Goal: Find specific page/section: Find specific page/section

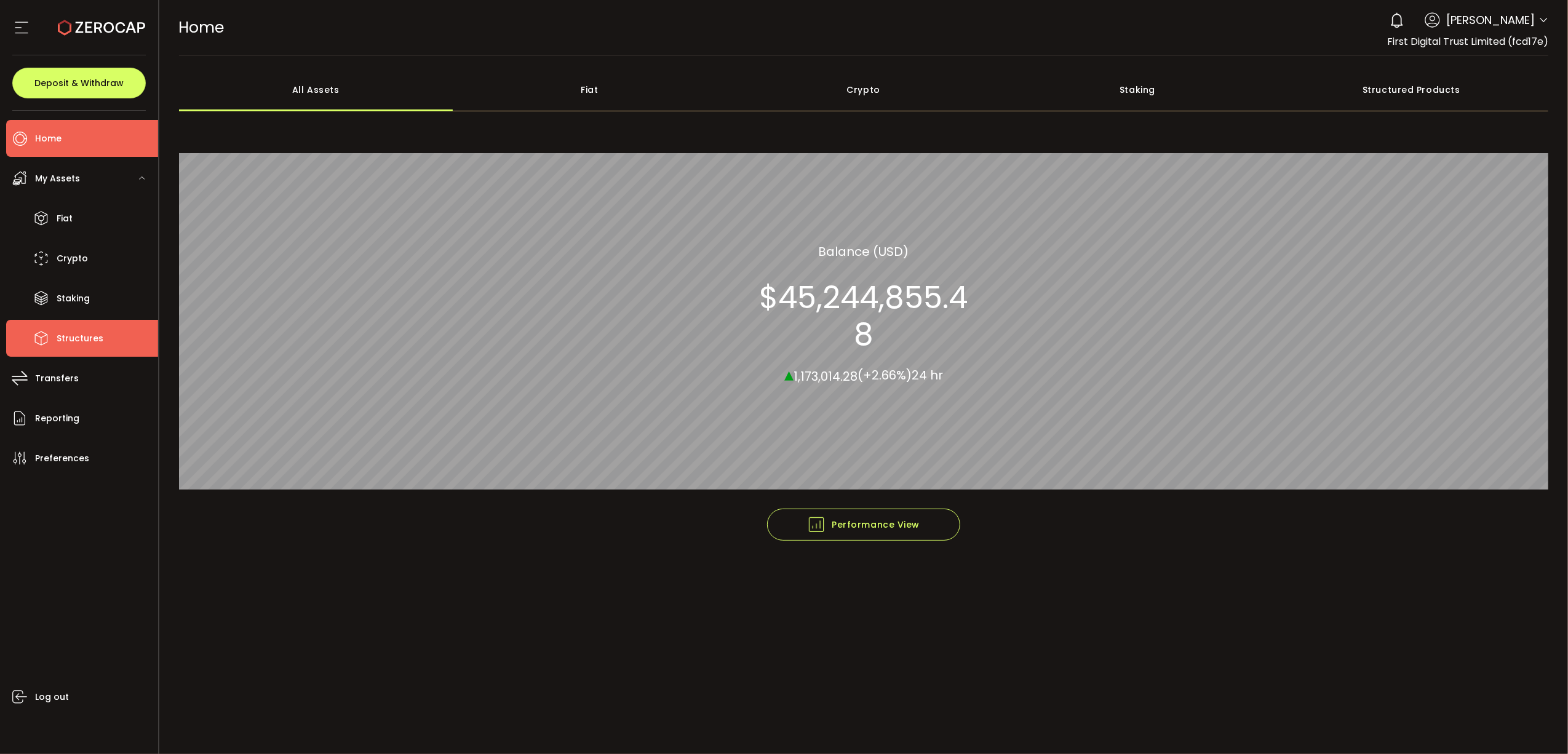
click at [106, 341] on li "Structures" at bounding box center [82, 338] width 152 height 37
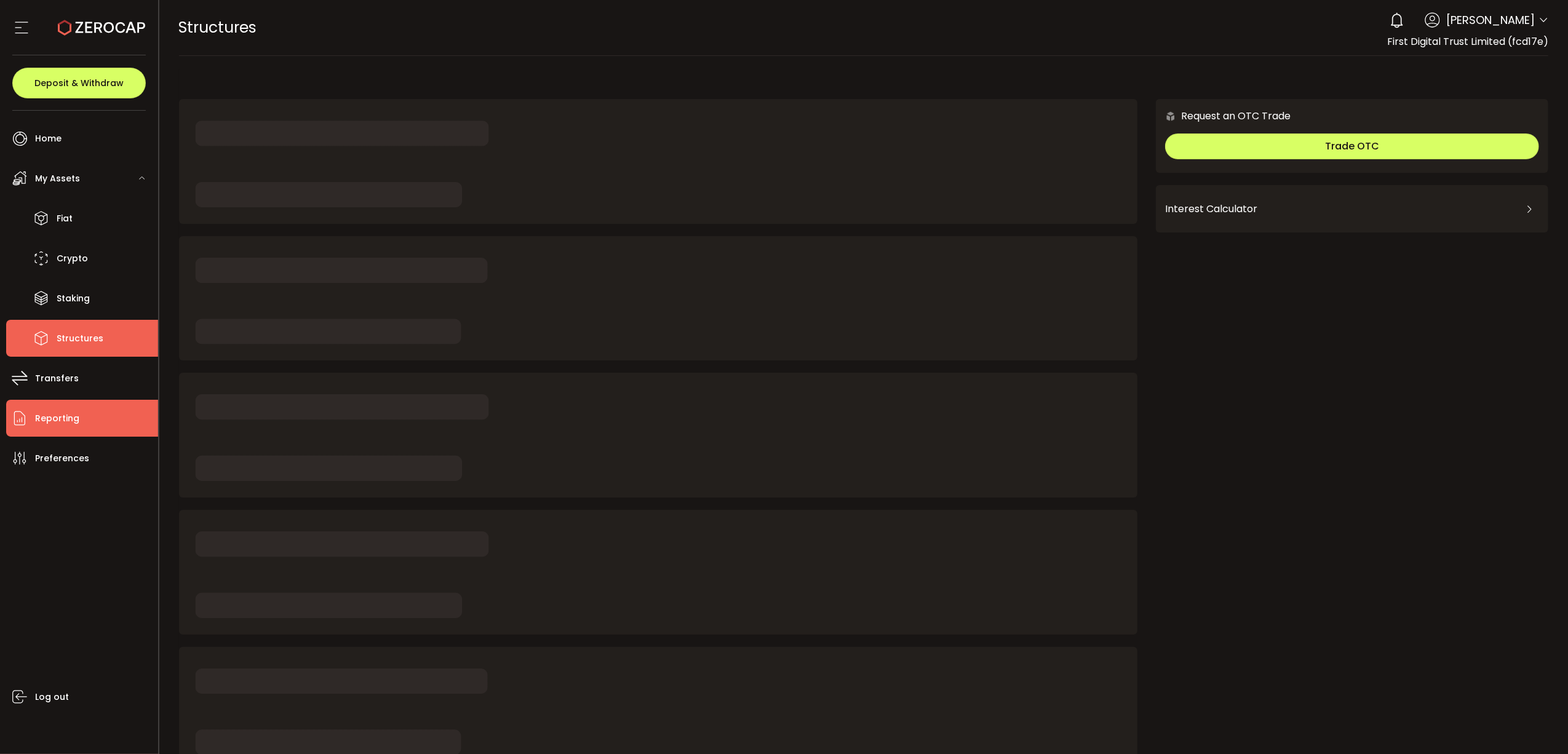
click at [91, 406] on li "Reporting" at bounding box center [82, 418] width 152 height 37
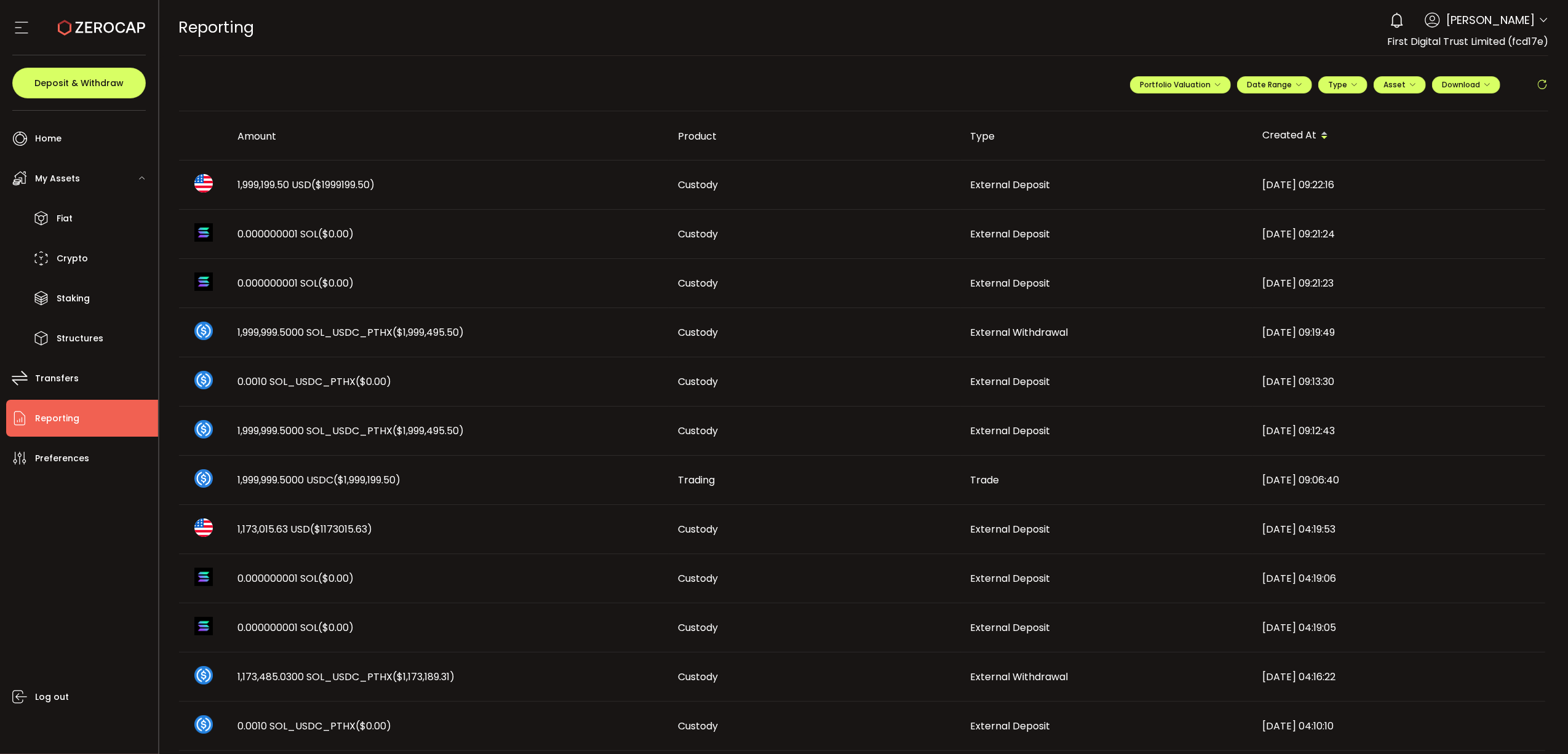
click at [286, 182] on span "1,999,199.50 USD ($1999199.50)" at bounding box center [307, 184] width 137 height 14
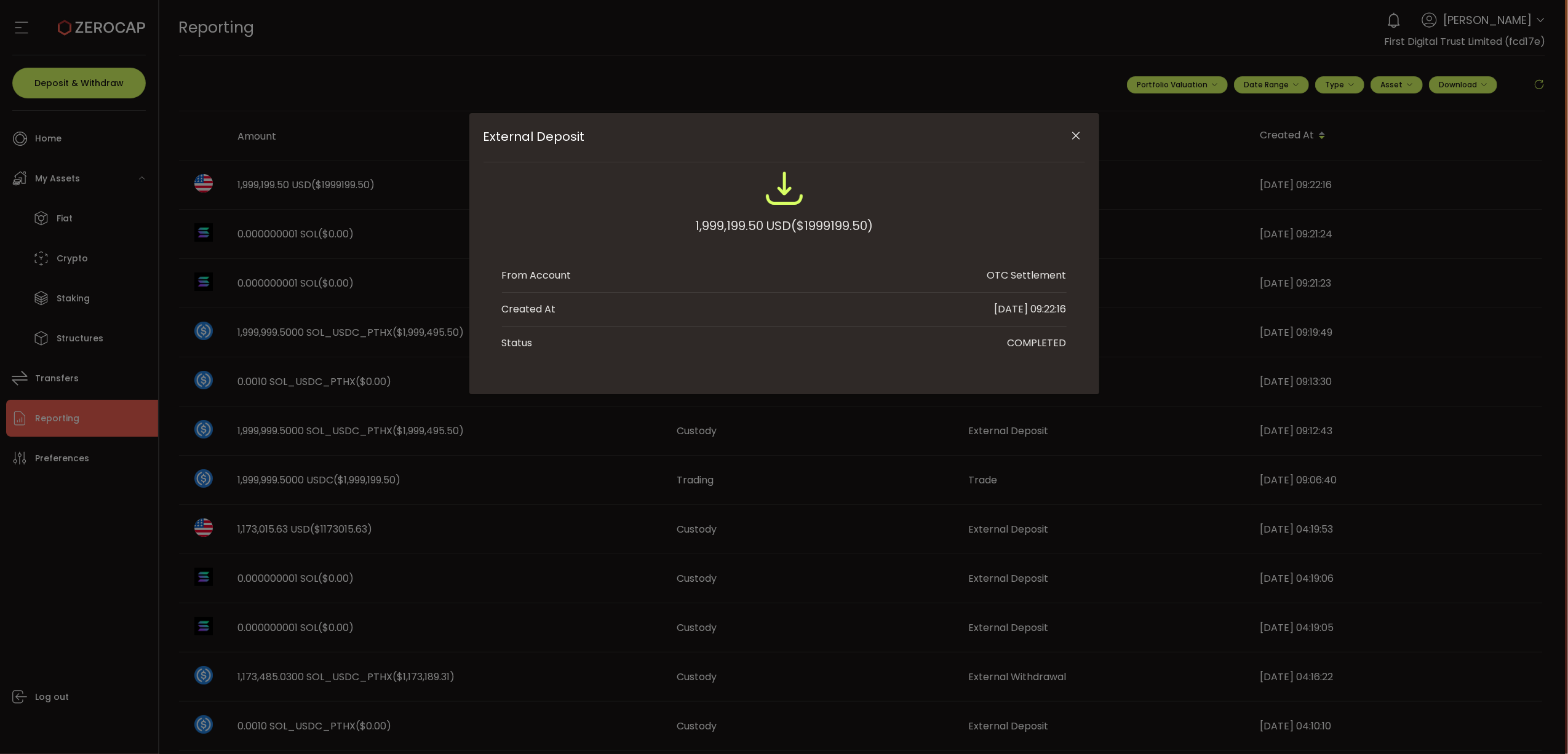
click at [715, 217] on div "1,999,199.50 USD ($1999199.50)" at bounding box center [784, 226] width 178 height 22
copy div "1,999,199.50"
click at [1078, 143] on button "Close" at bounding box center [1076, 136] width 22 height 22
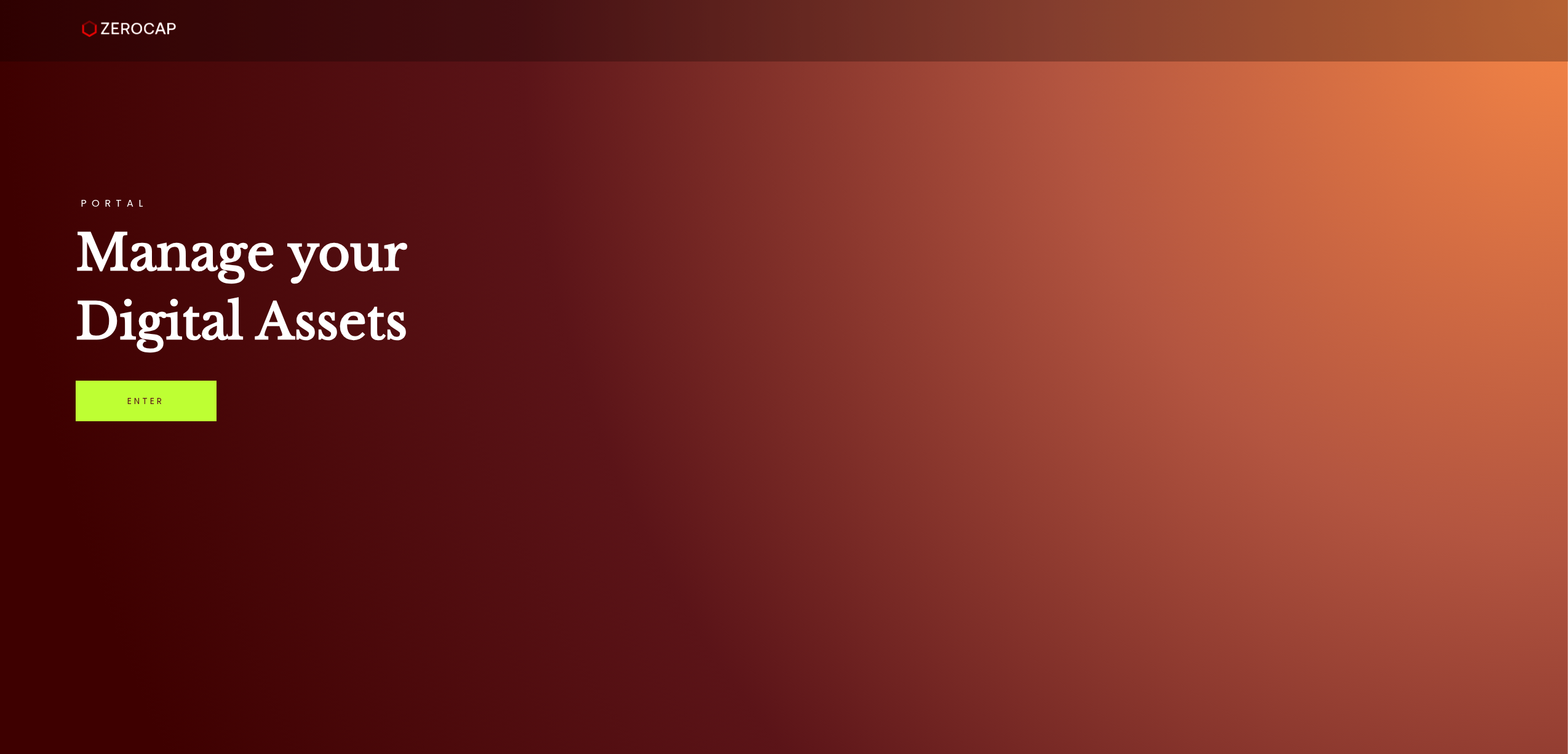
click at [173, 395] on link "Enter" at bounding box center [145, 401] width 141 height 40
